Goal: Information Seeking & Learning: Find specific fact

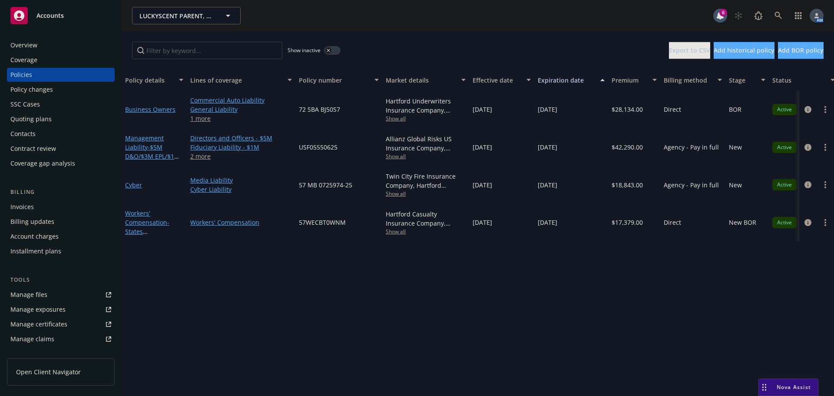
click at [24, 47] on div "Overview" at bounding box center [23, 45] width 27 height 14
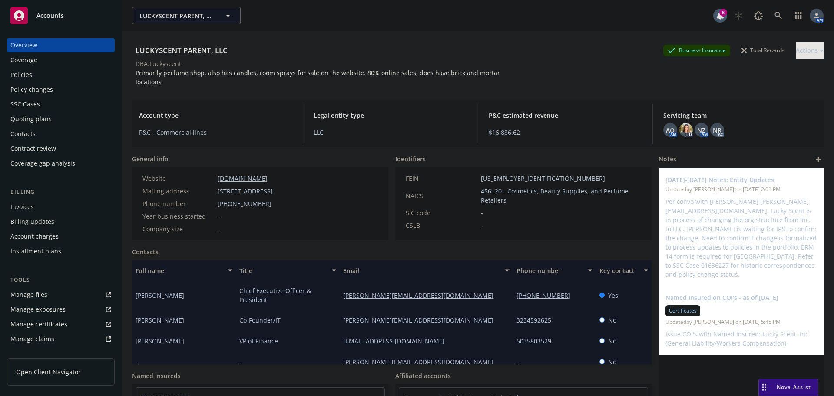
click at [32, 74] on div "Policies" at bounding box center [60, 75] width 101 height 14
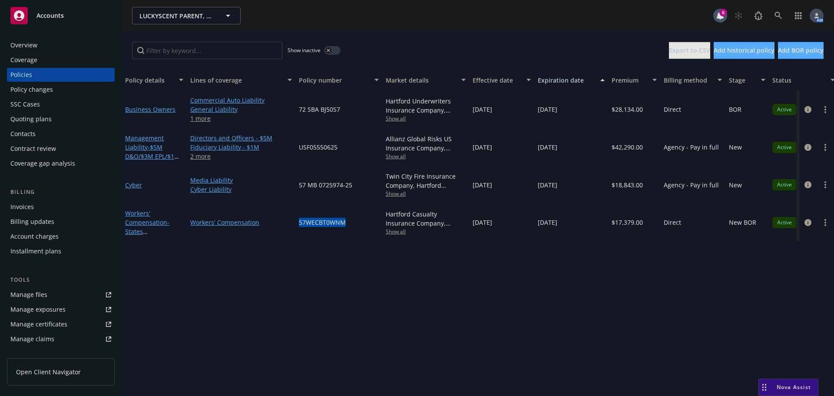
drag, startPoint x: 339, startPoint y: 222, endPoint x: 290, endPoint y: 220, distance: 49.6
click at [290, 220] on div "Workers' Compensation - States [GEOGRAPHIC_DATA] & NY Workers' Compensation 57W…" at bounding box center [541, 222] width 839 height 38
copy div "57WECBT0WNM"
click at [775, 13] on icon at bounding box center [779, 16] width 8 height 8
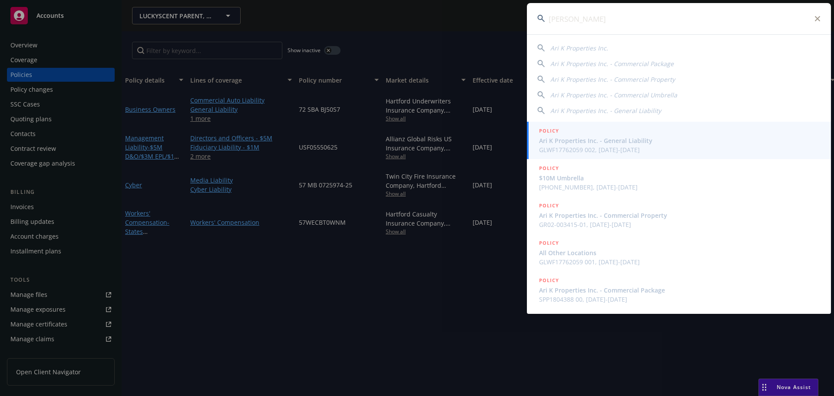
click at [578, 44] on span "Ari K Properties Inc." at bounding box center [580, 48] width 58 height 8
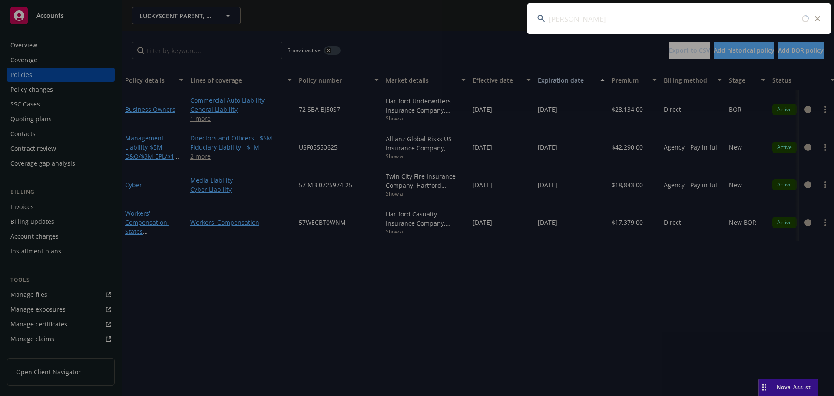
type input "Ari K Properties Inc."
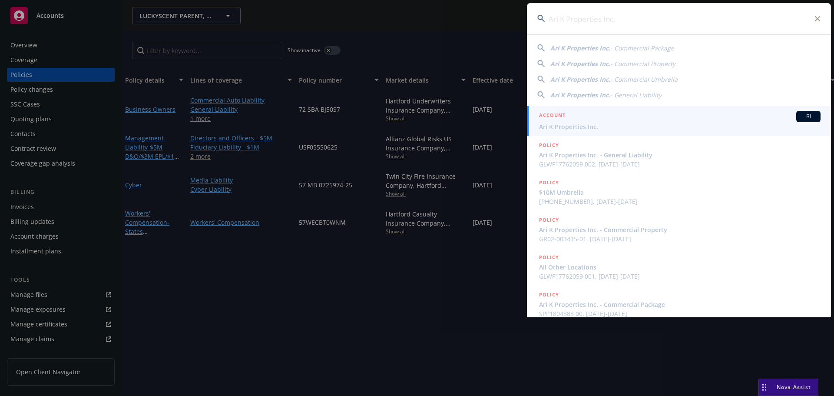
click at [575, 123] on span "Ari K Properties Inc." at bounding box center [680, 126] width 282 height 9
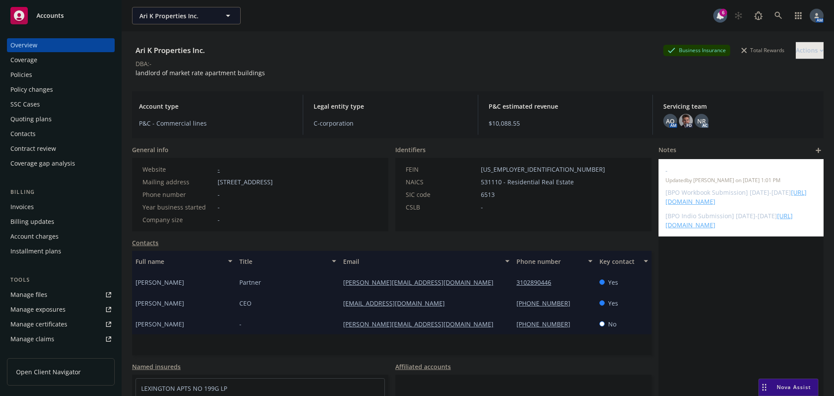
click at [27, 73] on div "Policies" at bounding box center [21, 75] width 22 height 14
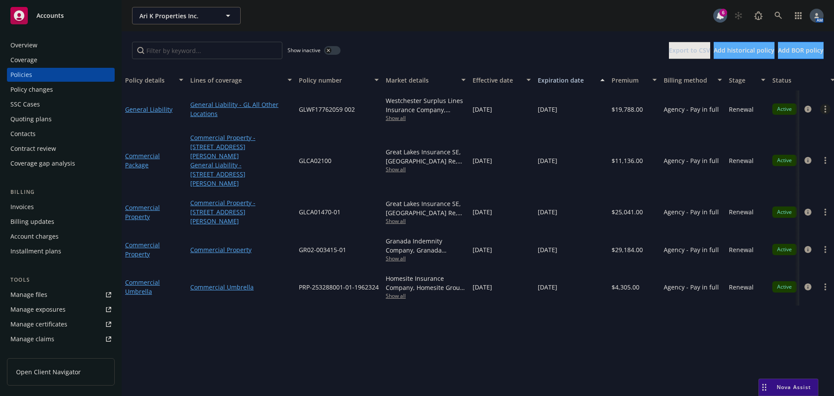
click at [824, 110] on link "more" at bounding box center [826, 109] width 10 height 10
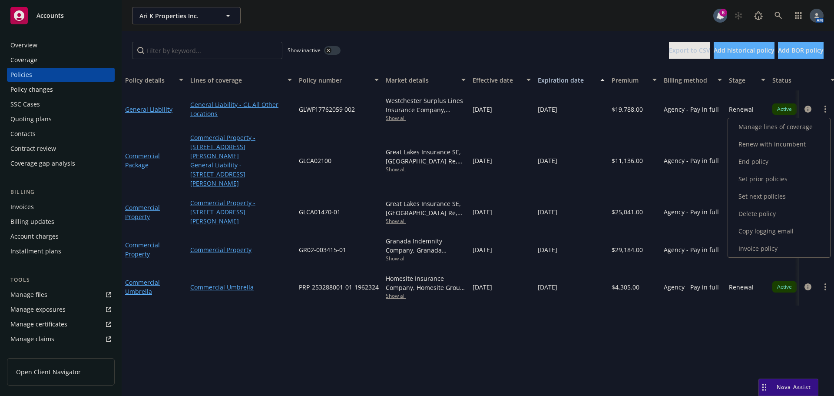
click at [766, 230] on link "Copy logging email" at bounding box center [779, 231] width 102 height 17
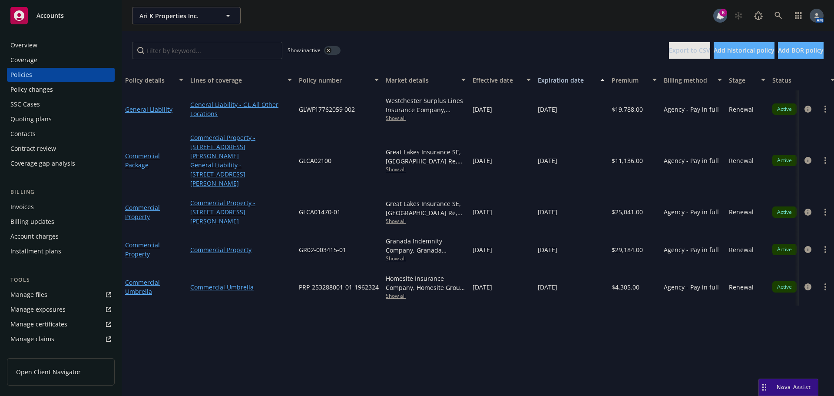
click at [37, 43] on div "Overview" at bounding box center [60, 45] width 101 height 14
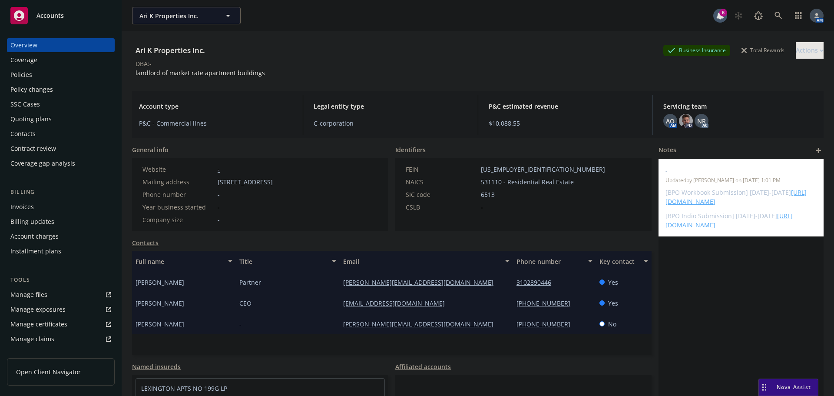
click at [54, 80] on div "Policies" at bounding box center [60, 75] width 101 height 14
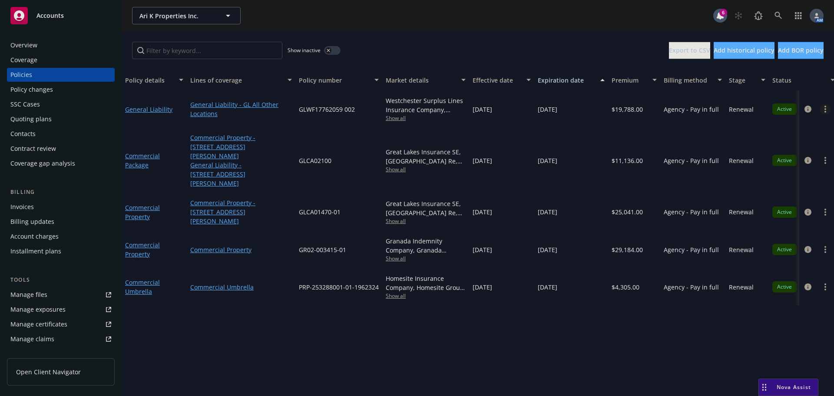
click at [826, 110] on circle "more" at bounding box center [826, 109] width 2 height 2
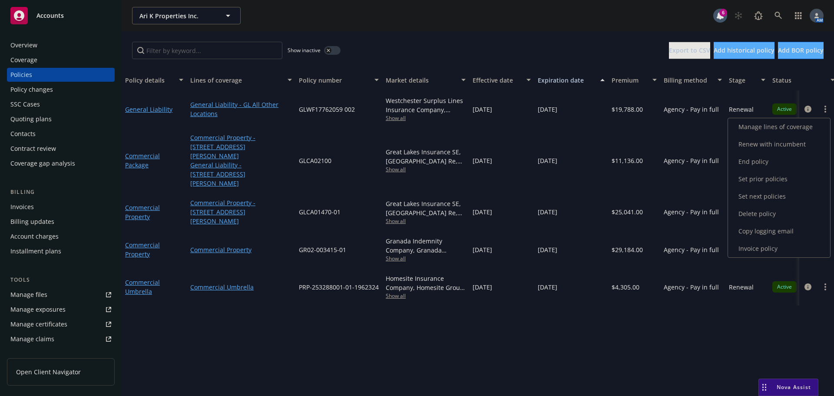
click at [766, 230] on link "Copy logging email" at bounding box center [779, 231] width 102 height 17
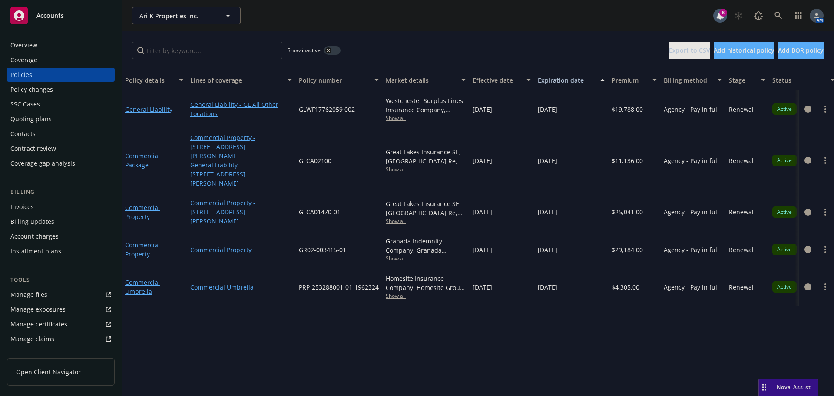
click at [47, 47] on div "Overview" at bounding box center [60, 45] width 101 height 14
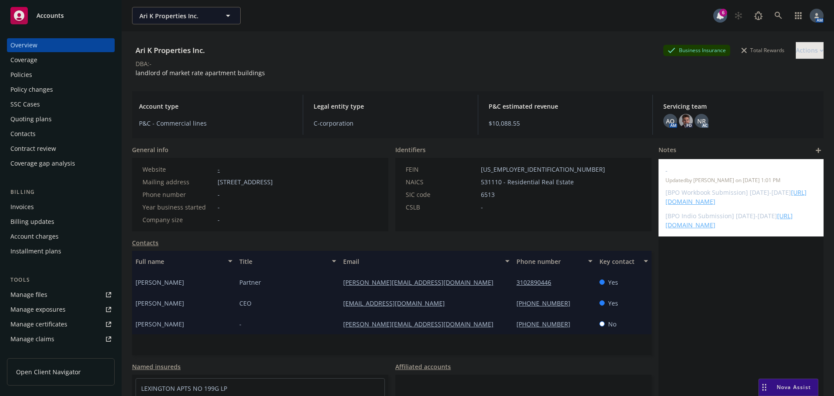
click at [34, 76] on div "Policies" at bounding box center [60, 75] width 101 height 14
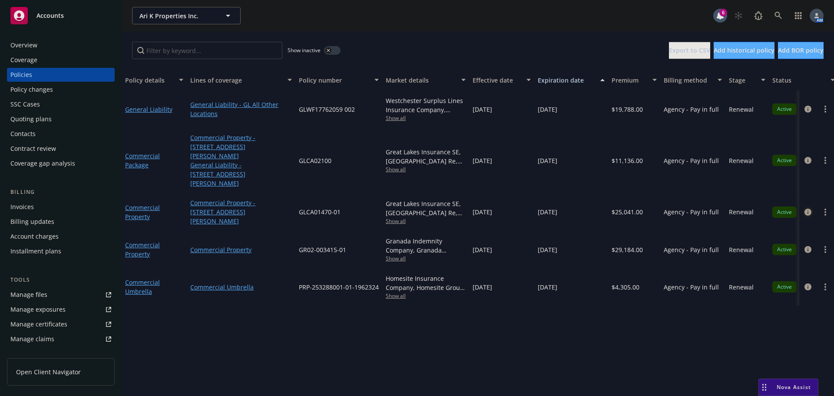
click at [807, 209] on icon "circleInformation" at bounding box center [808, 212] width 7 height 7
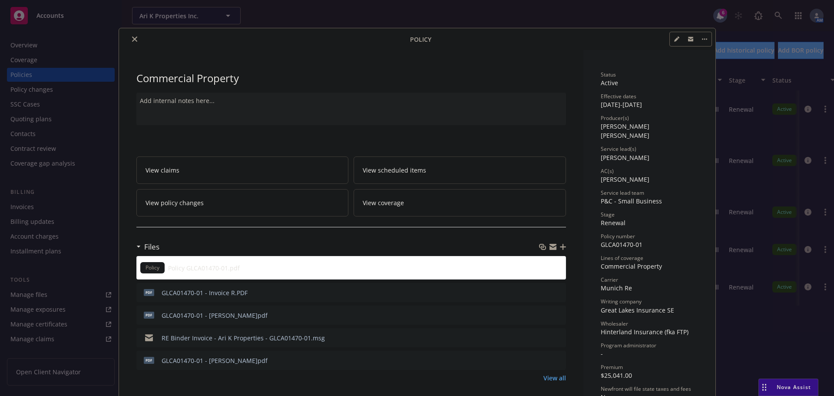
click at [132, 40] on icon "close" at bounding box center [134, 39] width 5 height 5
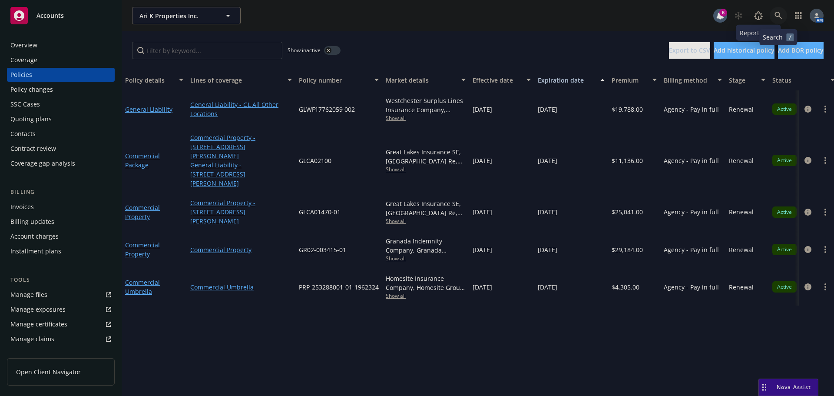
click at [777, 16] on icon at bounding box center [778, 15] width 7 height 7
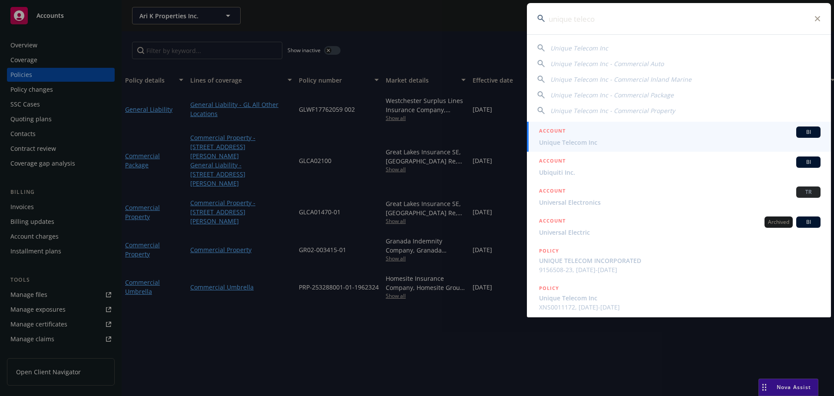
type input "unique teleco"
click at [586, 137] on div "ACCOUNT BI" at bounding box center [680, 131] width 282 height 11
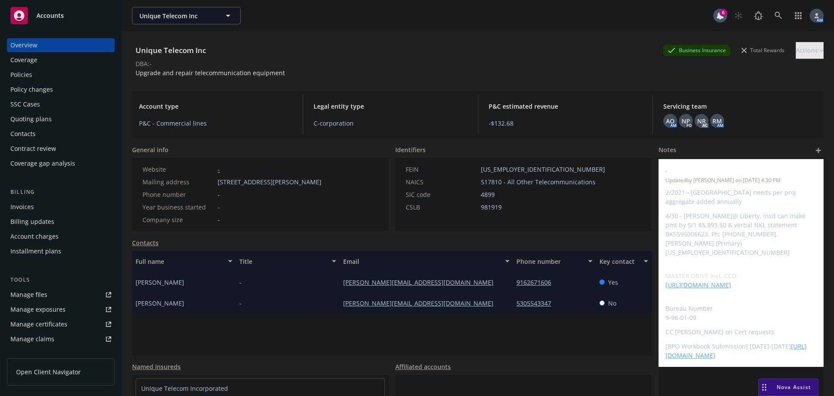
click at [48, 71] on div "Policies" at bounding box center [60, 75] width 101 height 14
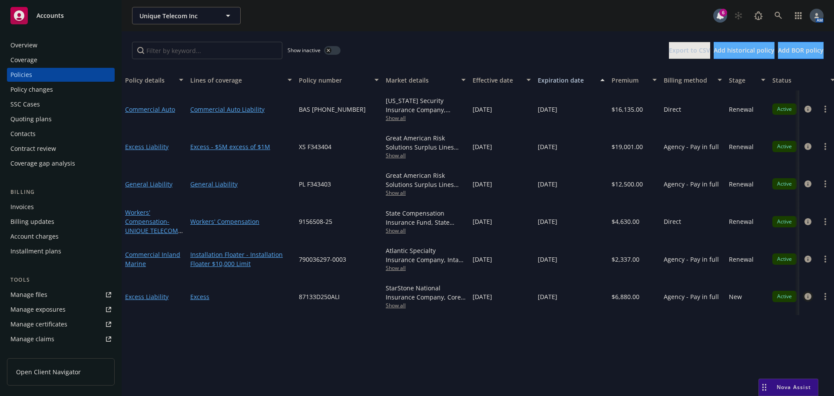
click at [810, 298] on icon "circleInformation" at bounding box center [808, 296] width 7 height 7
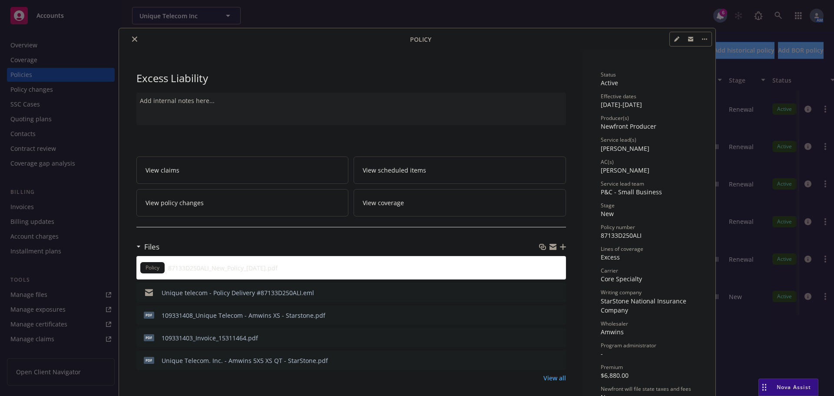
click at [133, 43] on button "close" at bounding box center [135, 39] width 10 height 10
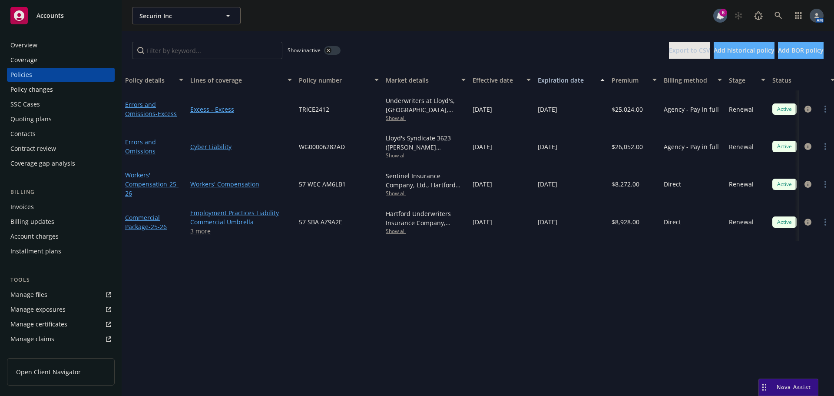
click at [36, 45] on div "Overview" at bounding box center [23, 45] width 27 height 14
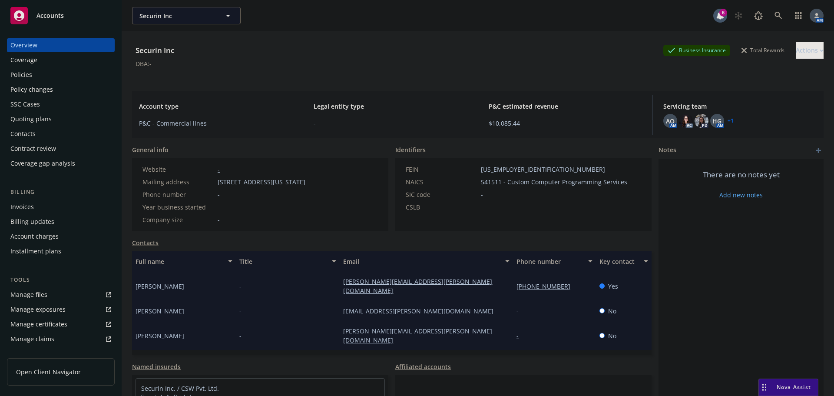
click at [153, 241] on link "Contacts" at bounding box center [145, 242] width 27 height 9
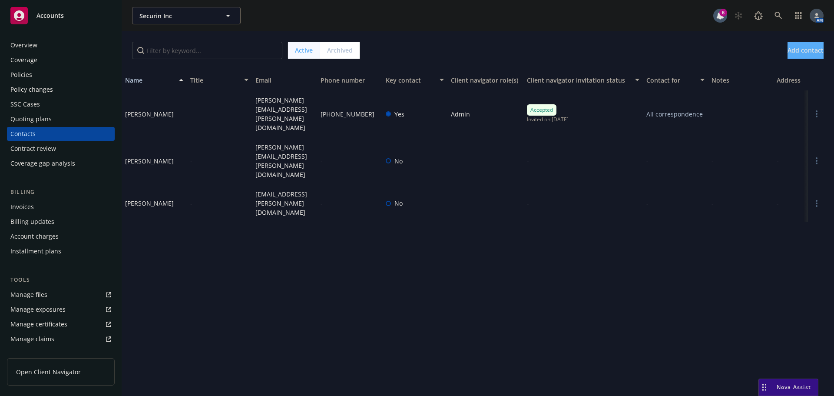
click at [28, 73] on div "Policies" at bounding box center [21, 75] width 22 height 14
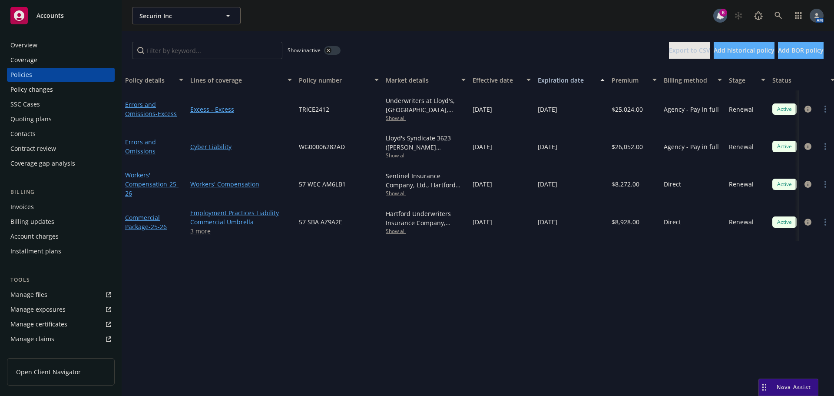
click at [47, 43] on div "Overview" at bounding box center [60, 45] width 101 height 14
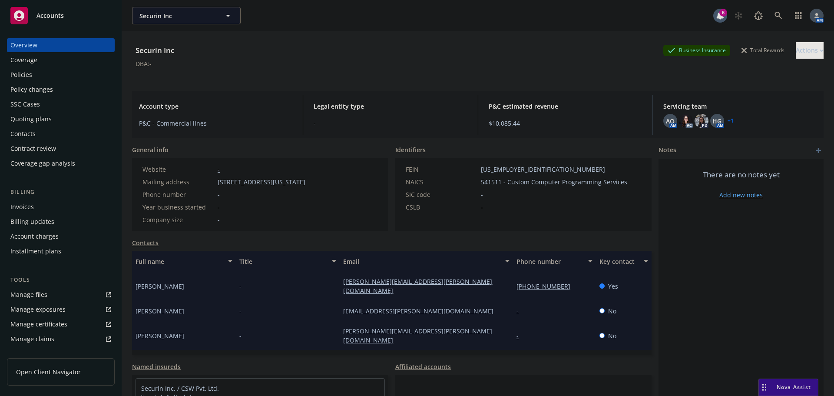
scroll to position [71, 0]
